Goal: Task Accomplishment & Management: Manage account settings

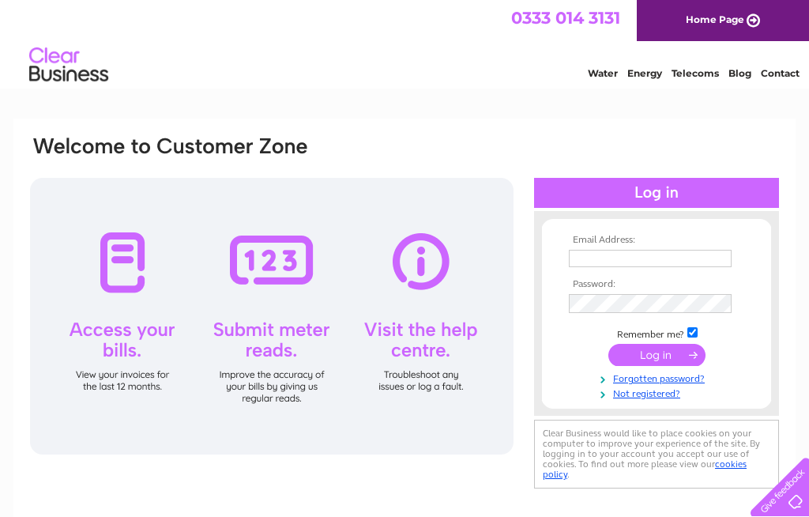
click at [583, 258] on input "text" at bounding box center [650, 258] width 163 height 17
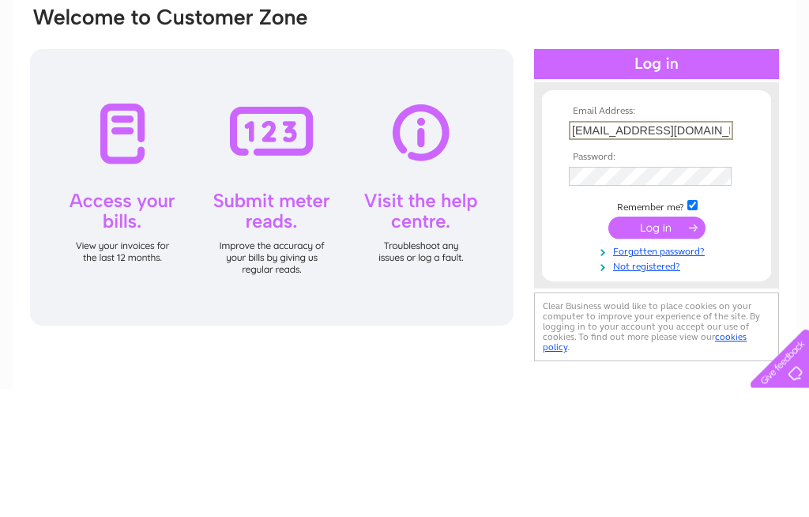
type input "Alcottfarm@btinternet.com"
click at [668, 345] on input "submit" at bounding box center [656, 356] width 97 height 22
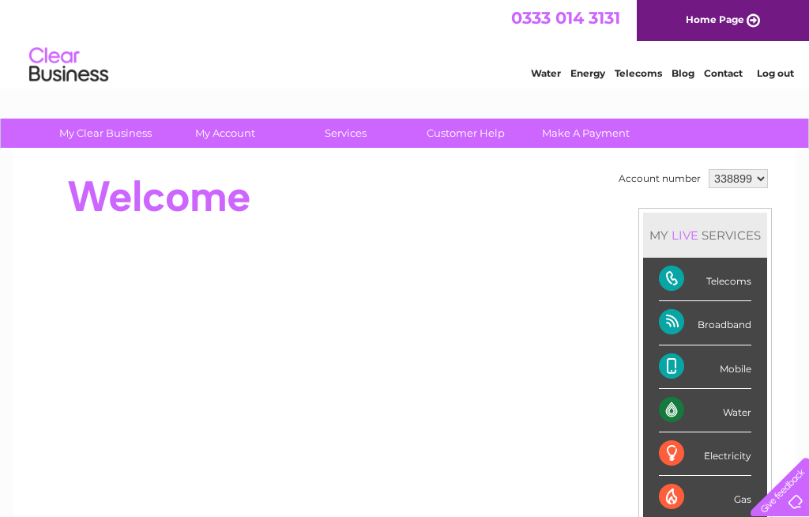
click at [719, 406] on div "Water" at bounding box center [705, 410] width 92 height 43
click at [751, 410] on div "Water" at bounding box center [705, 410] width 92 height 43
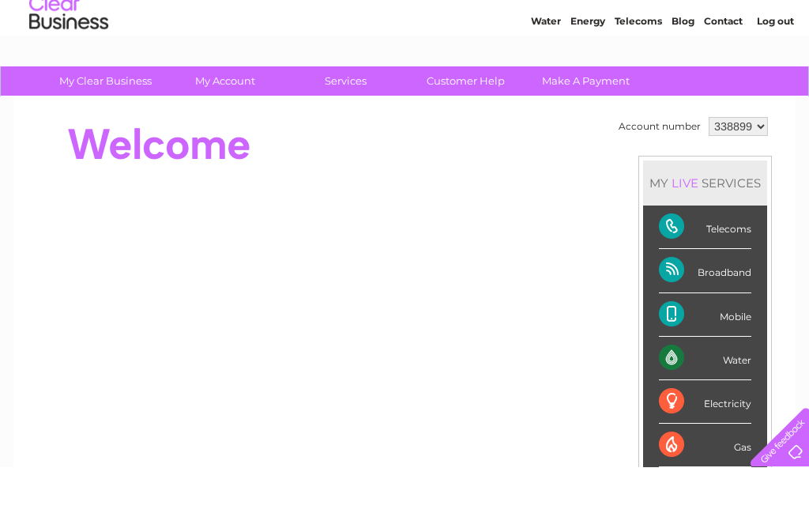
scroll to position [52, 0]
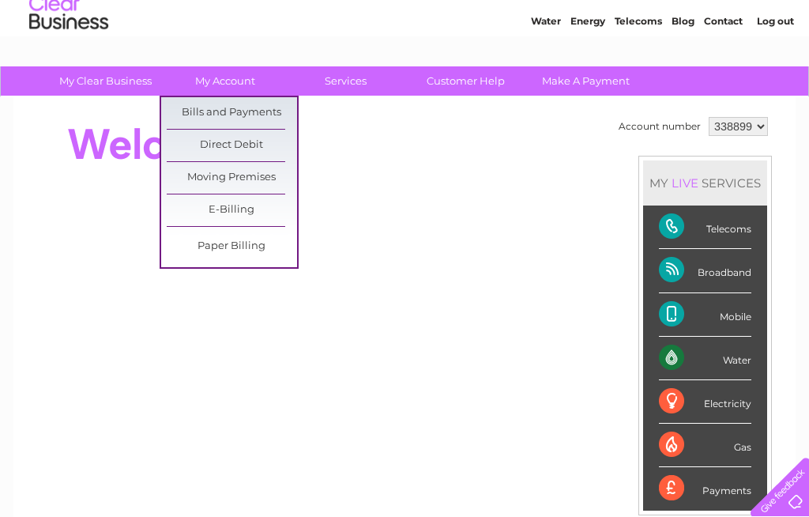
click at [230, 108] on link "Bills and Payments" at bounding box center [232, 113] width 130 height 32
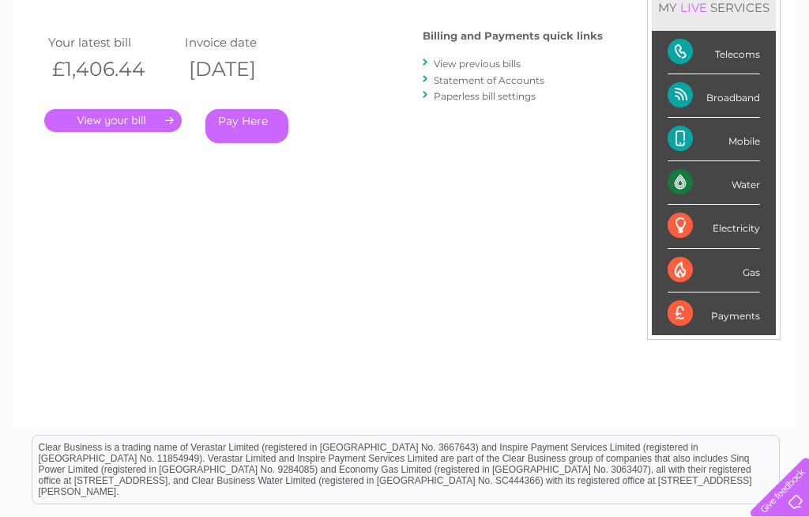
scroll to position [245, 0]
click at [757, 180] on div "Water" at bounding box center [714, 183] width 92 height 43
click at [748, 183] on div "Water" at bounding box center [714, 183] width 92 height 43
click at [691, 186] on div "Water" at bounding box center [714, 183] width 92 height 43
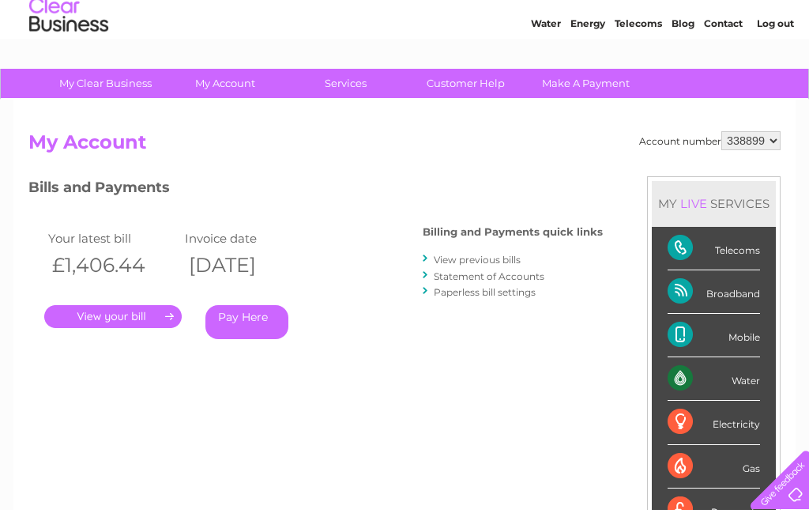
scroll to position [50, 0]
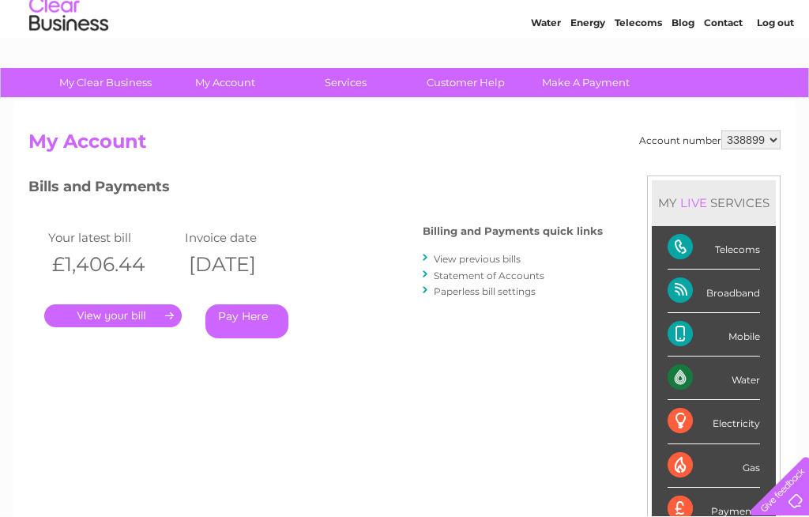
click at [409, 378] on div "Bills and Payments Billing and Payments quick links View previous bills Stateme…" at bounding box center [315, 280] width 574 height 209
click at [476, 245] on div "Billing and Payments quick links View previous bills Statement of Accounts Pape…" at bounding box center [513, 263] width 180 height 103
click at [444, 254] on link "View previous bills" at bounding box center [477, 260] width 87 height 12
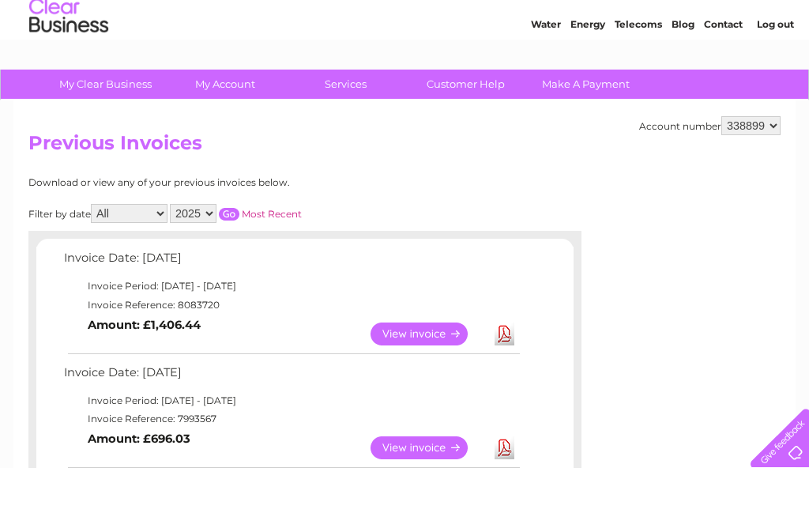
scroll to position [49, 0]
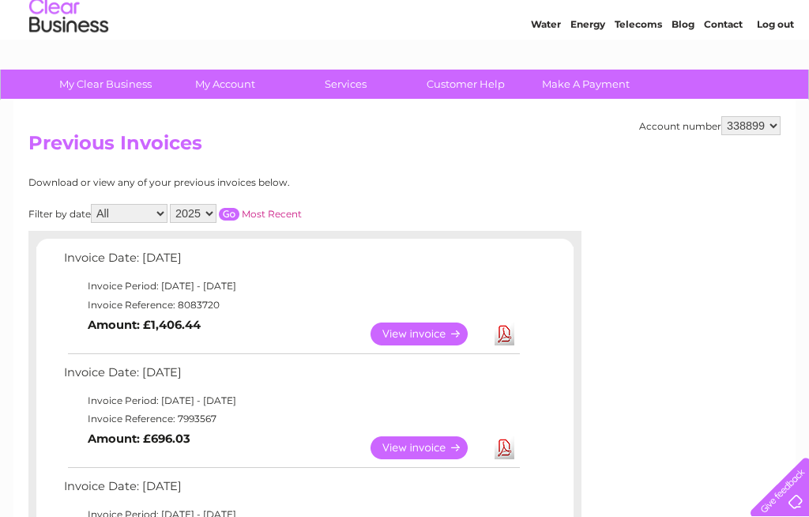
click at [122, 211] on select "All January February March April May June July August September October Novembe…" at bounding box center [129, 213] width 77 height 19
select select "10"
click at [216, 209] on select "2025 2024 2023 2022" at bounding box center [193, 213] width 47 height 19
select select "2024"
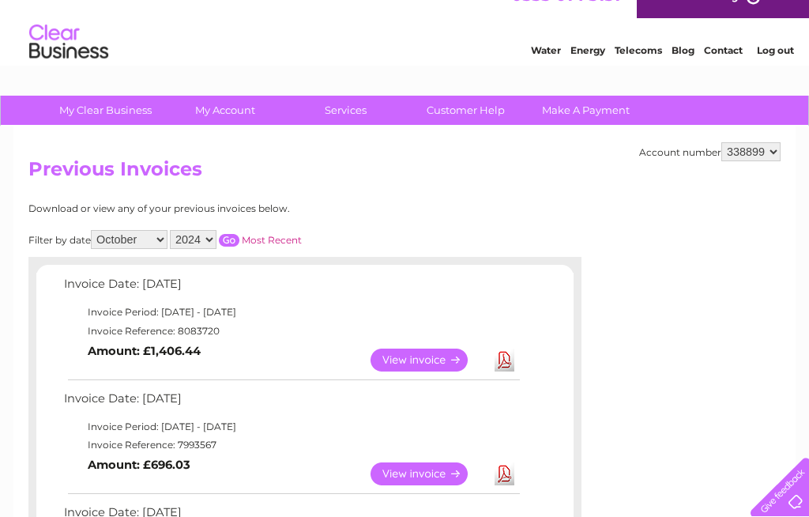
scroll to position [0, 0]
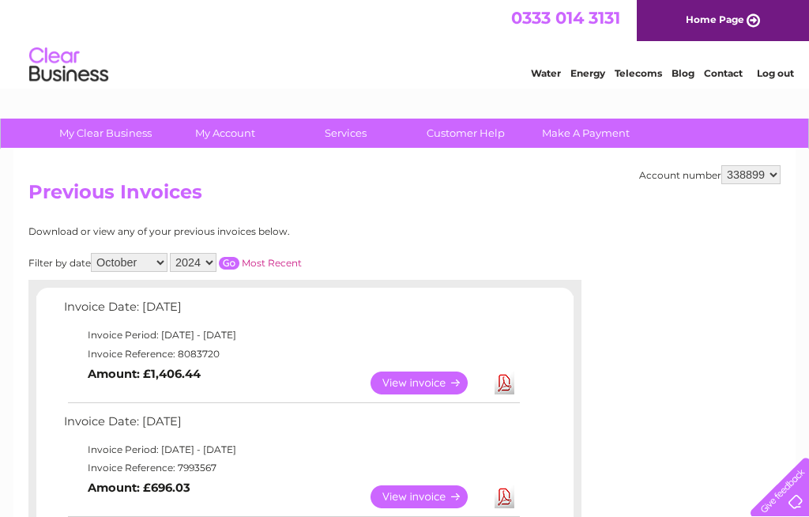
click at [239, 257] on input "button" at bounding box center [229, 263] width 21 height 13
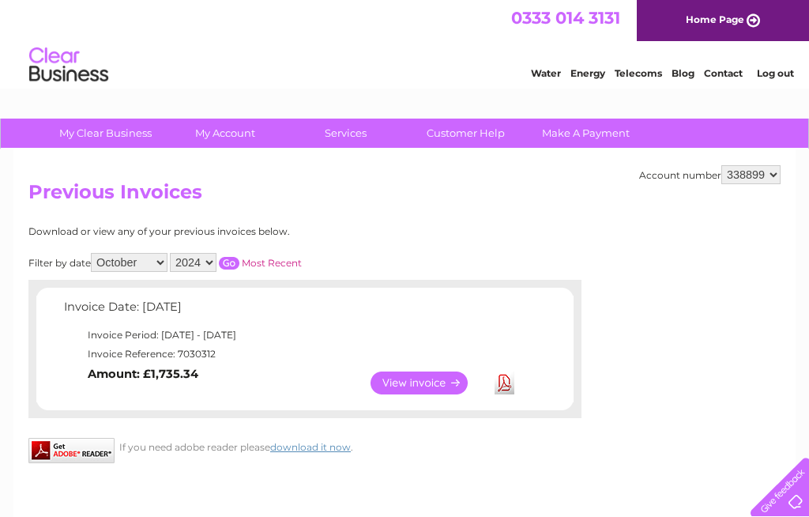
click at [424, 378] on link "View" at bounding box center [428, 382] width 116 height 23
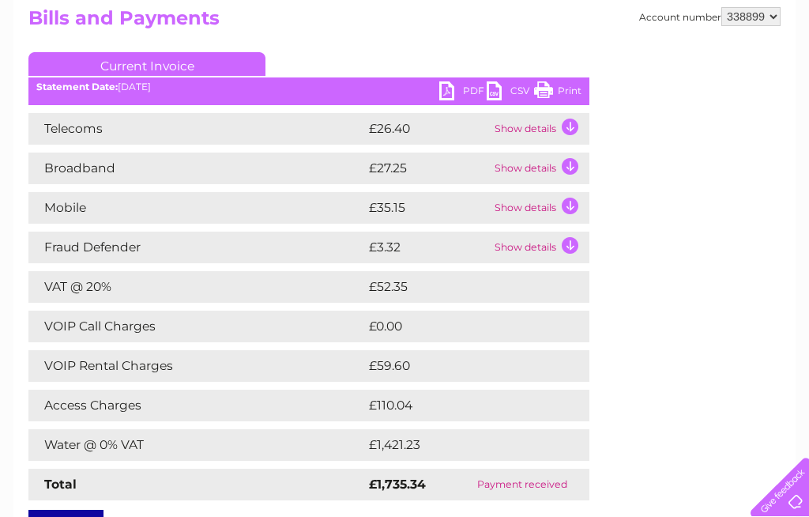
scroll to position [174, 0]
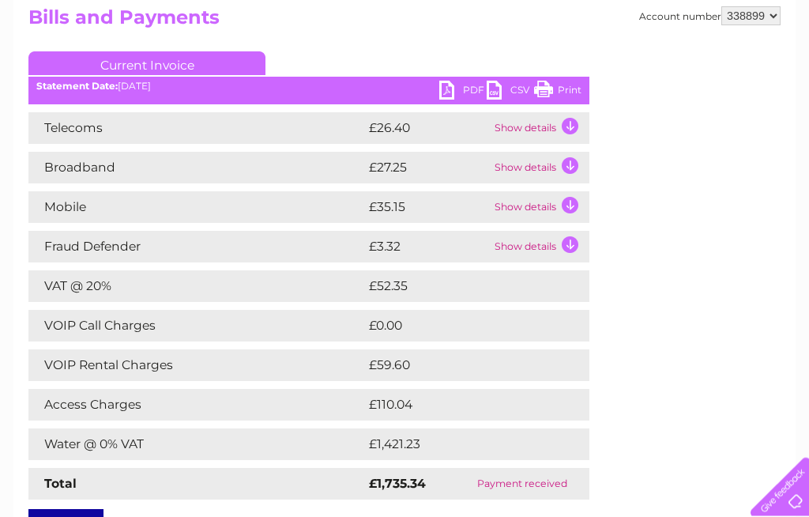
click at [264, 320] on td "VOIP Call Charges" at bounding box center [196, 326] width 337 height 32
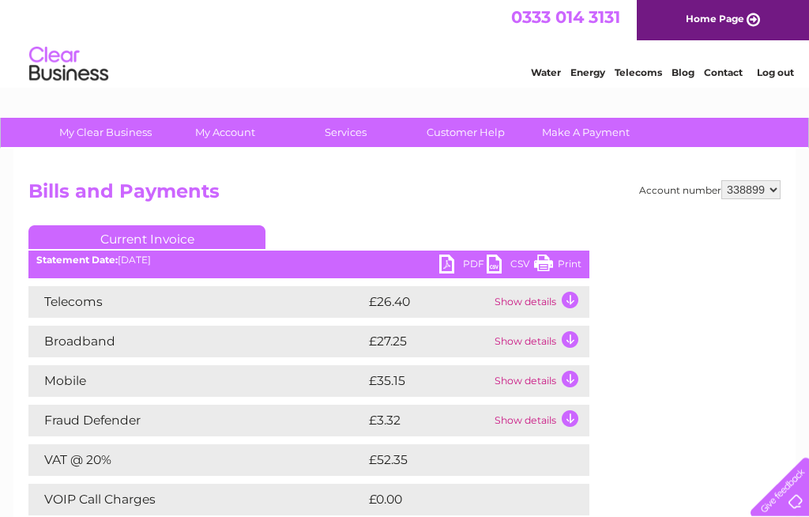
scroll to position [32, 0]
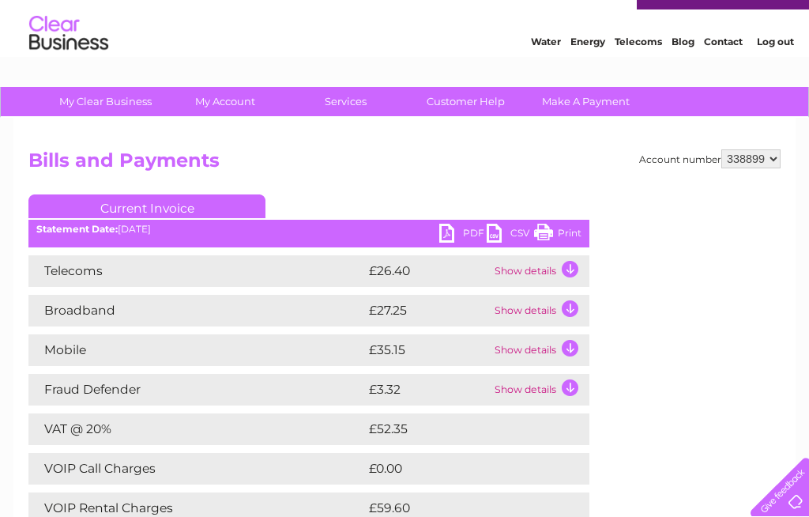
click at [641, 216] on div "Account number 338899 Bills and Payments Current Invoice PDF CSV Print" at bounding box center [404, 410] width 752 height 522
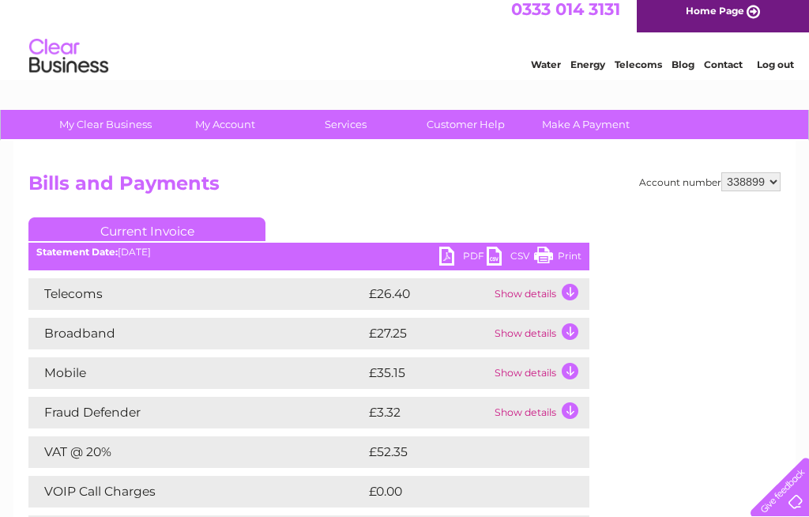
scroll to position [0, 0]
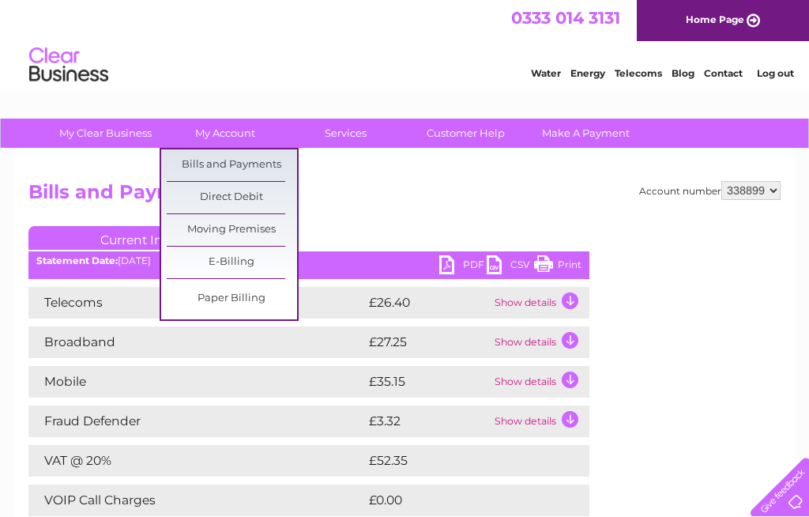
click at [238, 165] on link "Bills and Payments" at bounding box center [232, 165] width 130 height 32
click at [228, 164] on link "Bills and Payments" at bounding box center [232, 165] width 130 height 32
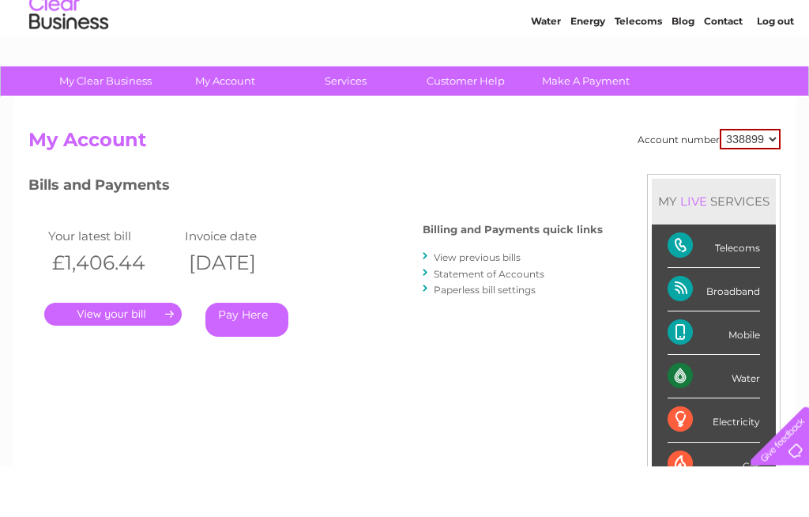
scroll to position [53, 0]
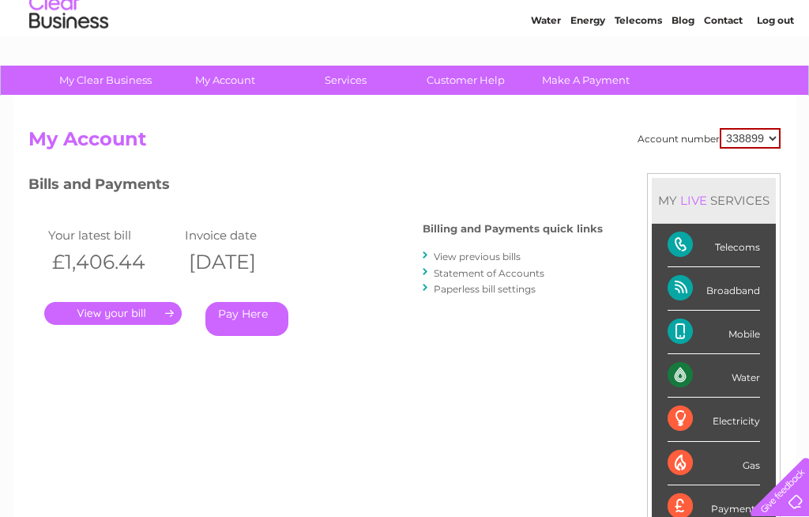
click at [465, 250] on link "View previous bills" at bounding box center [477, 256] width 87 height 12
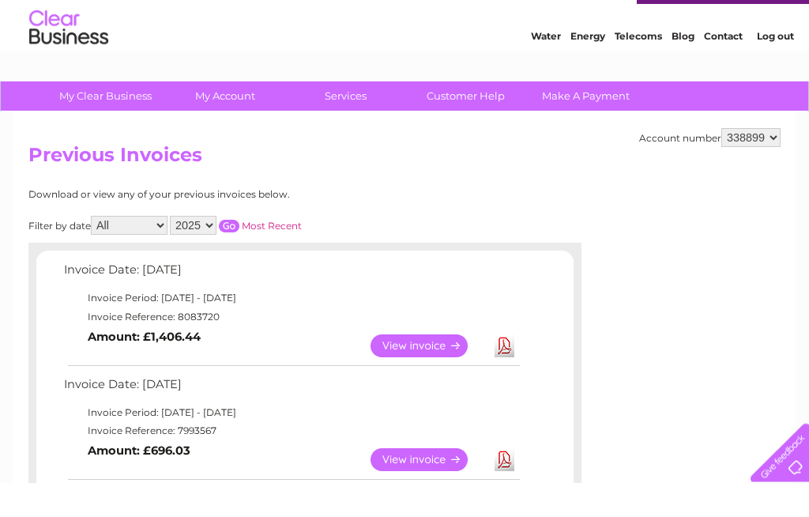
scroll to position [38, 0]
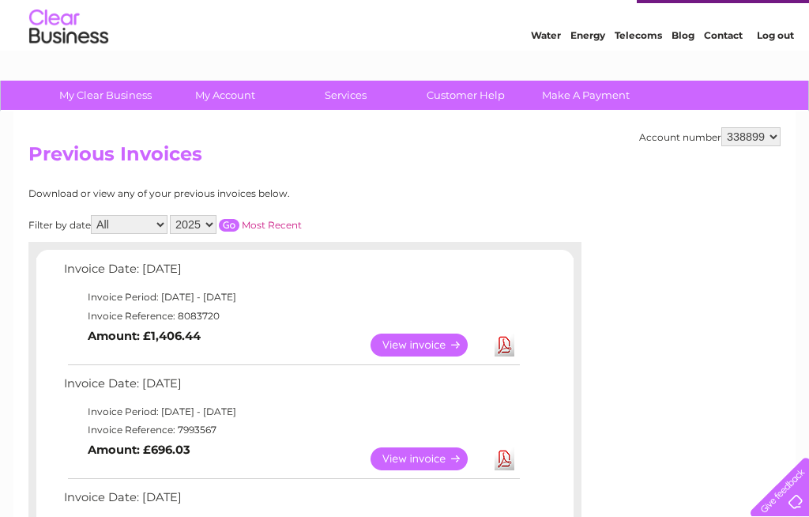
click at [128, 220] on select "All January February March April May June July August September October Novembe…" at bounding box center [129, 224] width 77 height 19
select select "12"
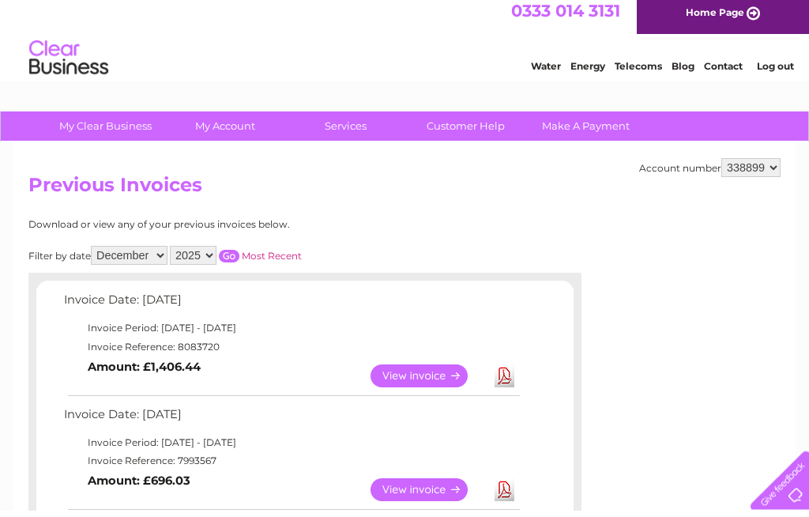
scroll to position [0, 0]
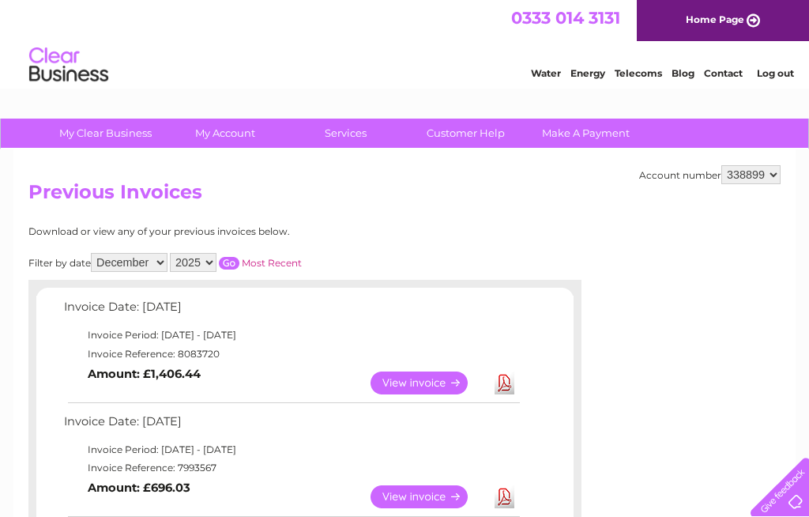
click at [216, 262] on select "2025 2024 2023 2022" at bounding box center [193, 262] width 47 height 19
select select "2024"
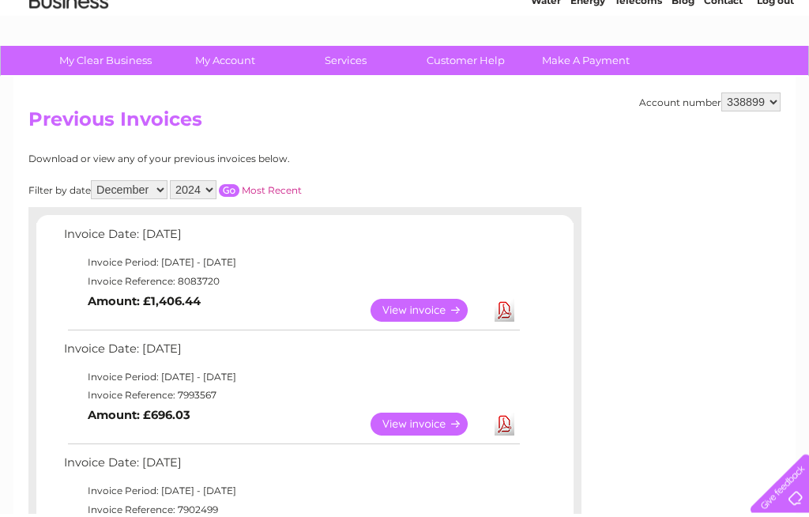
scroll to position [73, 0]
click at [239, 184] on input "button" at bounding box center [229, 190] width 21 height 13
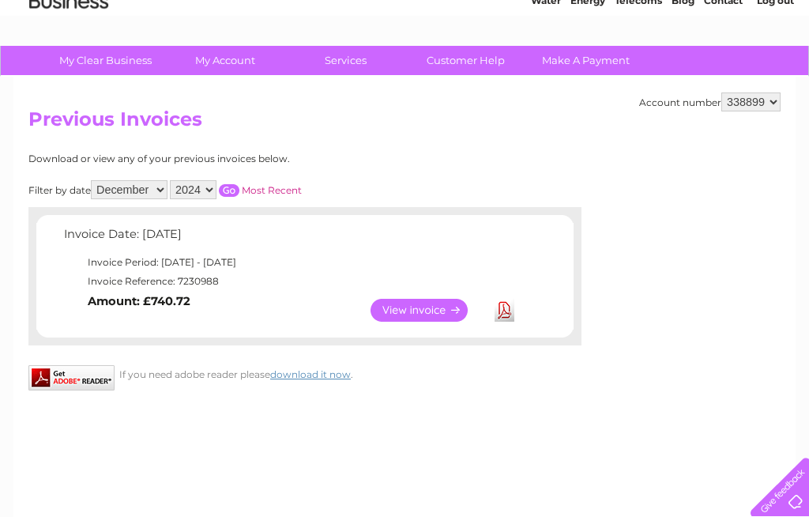
click at [426, 307] on link "View" at bounding box center [428, 310] width 116 height 23
click at [448, 308] on link "View" at bounding box center [428, 310] width 116 height 23
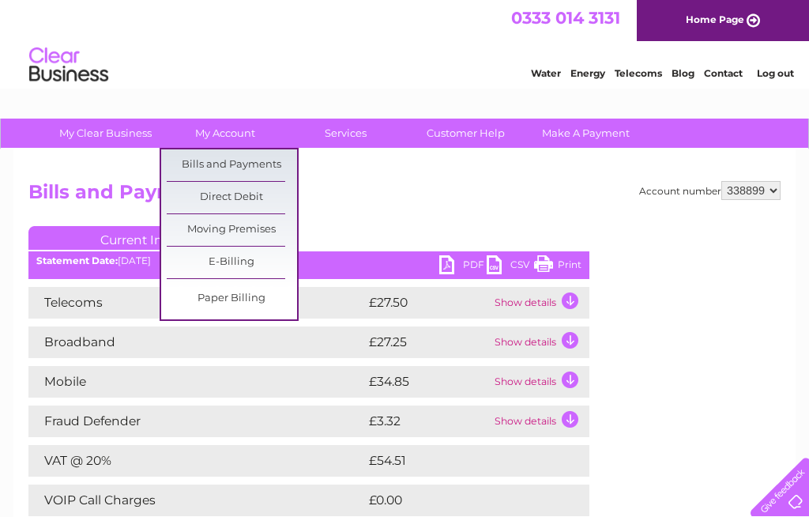
click at [249, 168] on link "Bills and Payments" at bounding box center [232, 165] width 130 height 32
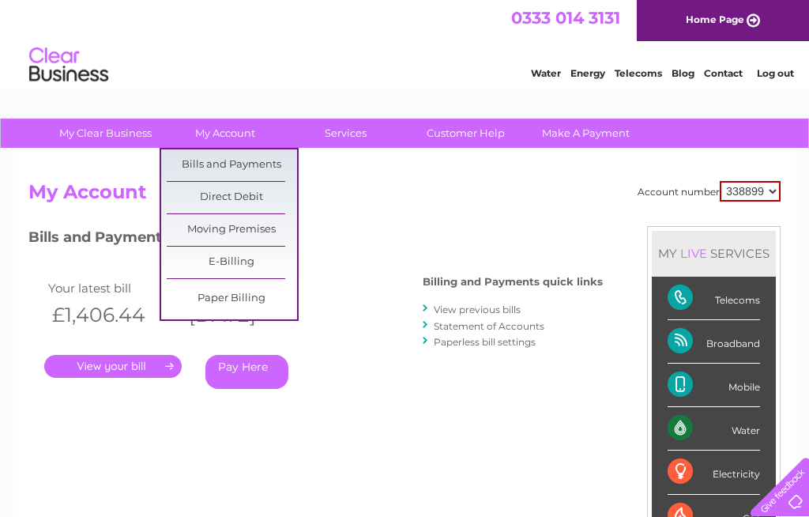
click at [265, 153] on link "Bills and Payments" at bounding box center [232, 165] width 130 height 32
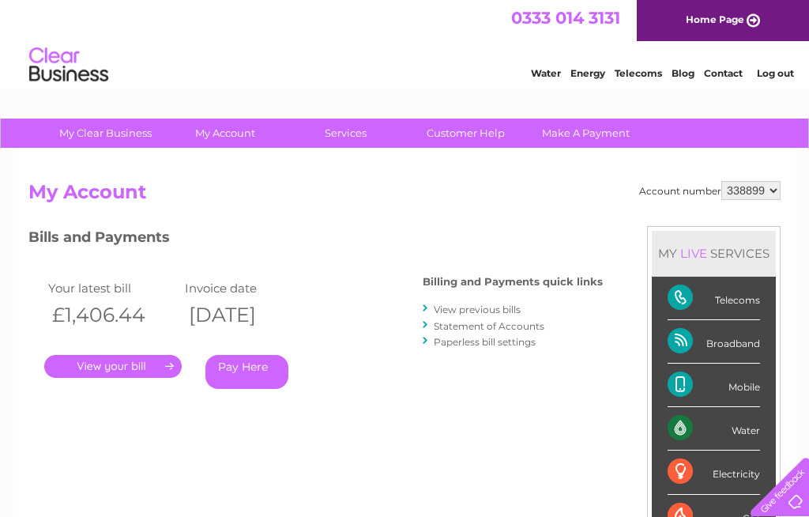
click at [468, 304] on link "View previous bills" at bounding box center [477, 309] width 87 height 12
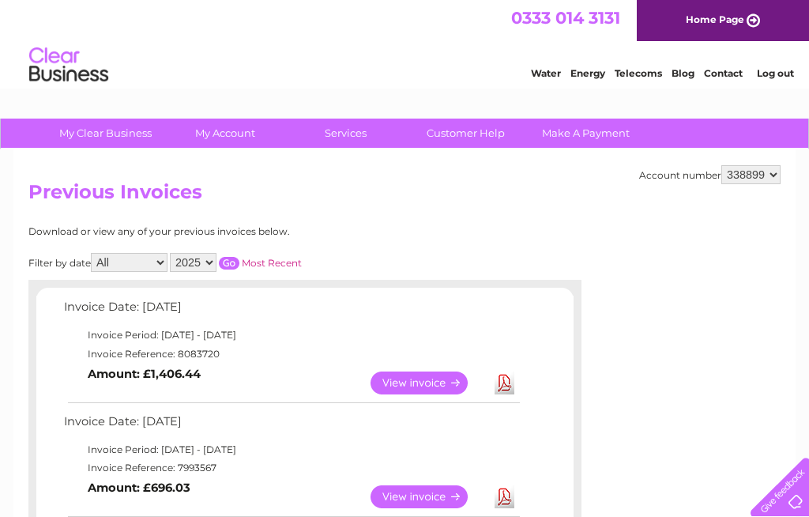
click at [126, 258] on select "All January February March April May June July August September October Novembe…" at bounding box center [129, 262] width 77 height 19
select select "1"
click at [239, 257] on input "button" at bounding box center [229, 263] width 21 height 13
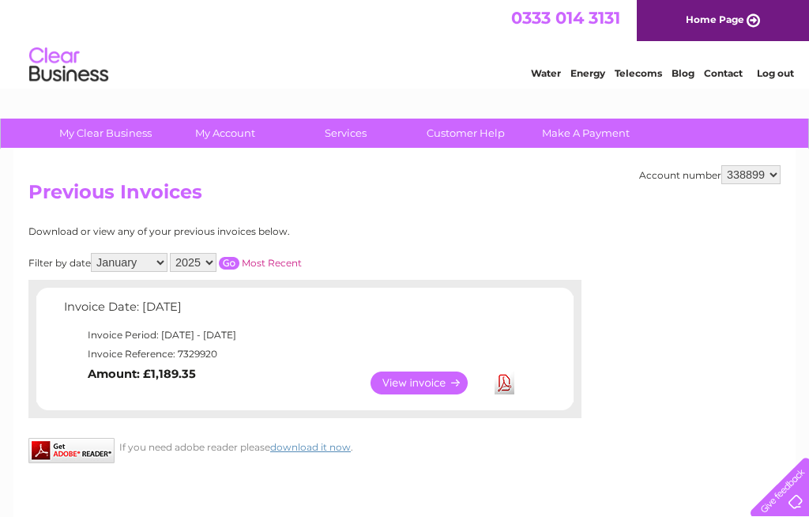
click at [419, 380] on link "View" at bounding box center [428, 382] width 116 height 23
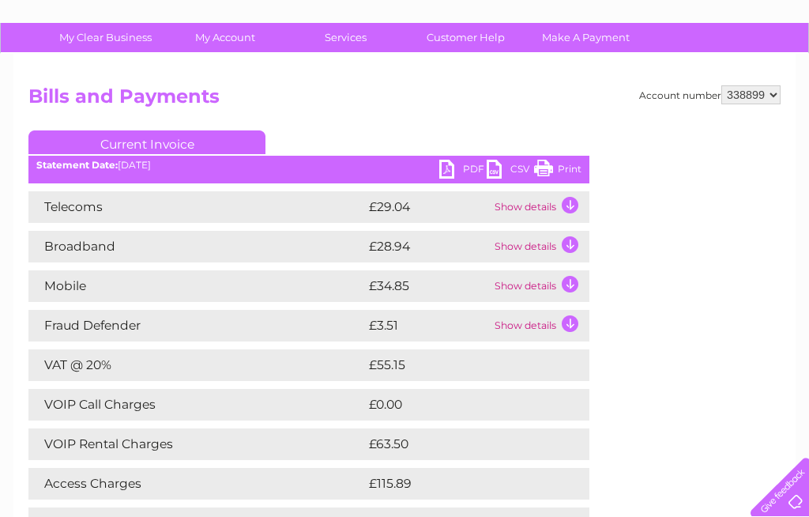
scroll to position [95, 0]
